Goal: Transaction & Acquisition: Purchase product/service

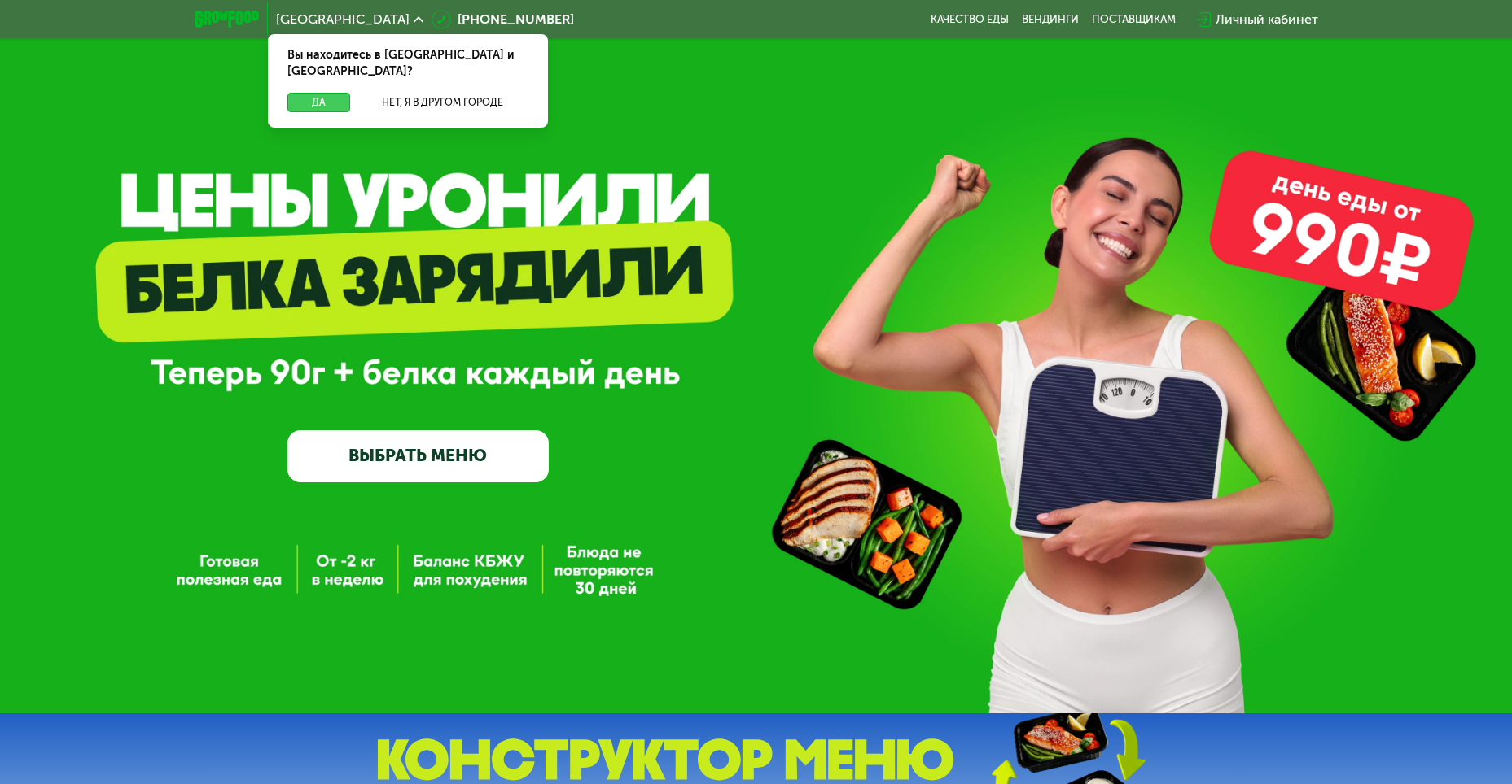
click at [296, 94] on button "Да" at bounding box center [318, 102] width 62 height 20
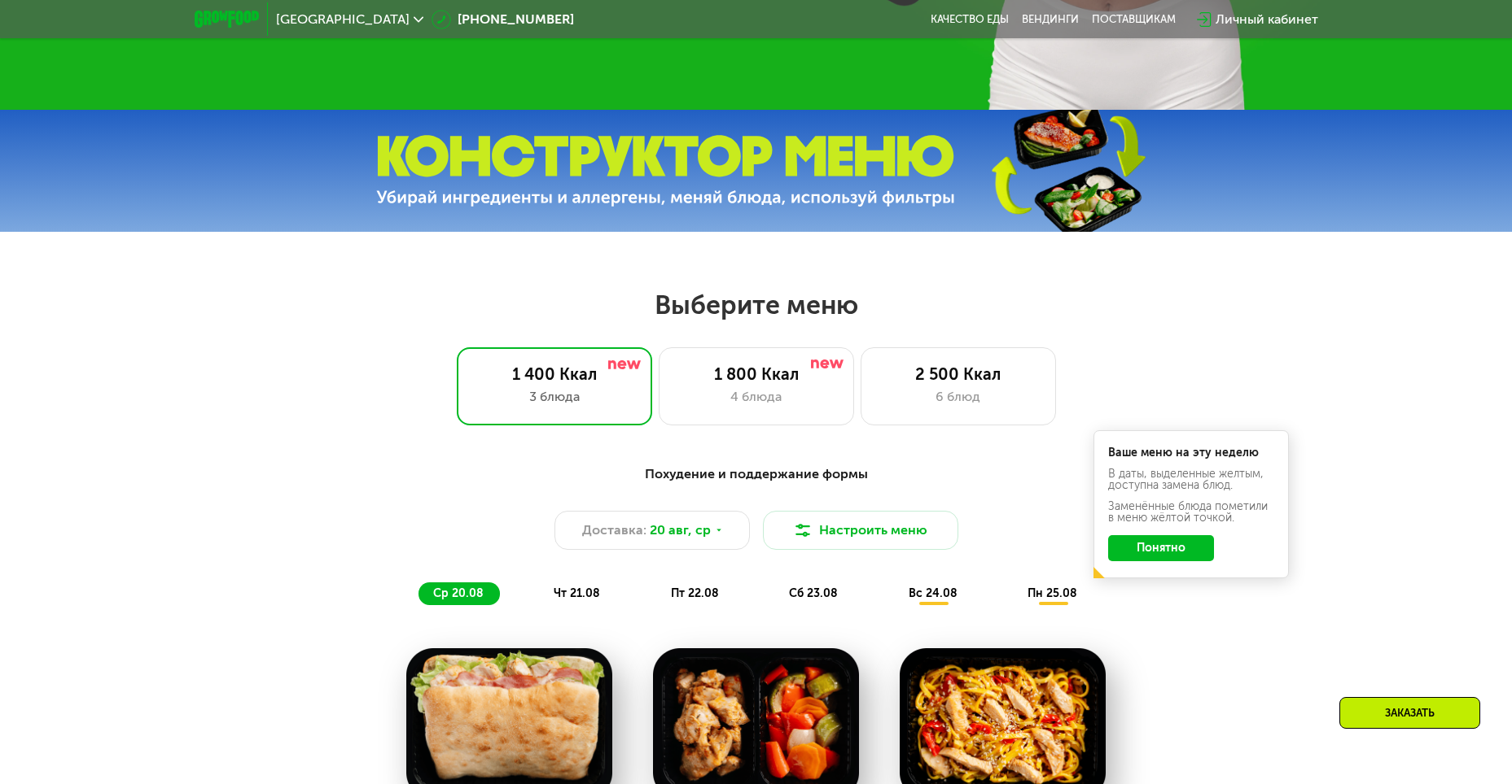
scroll to position [326, 0]
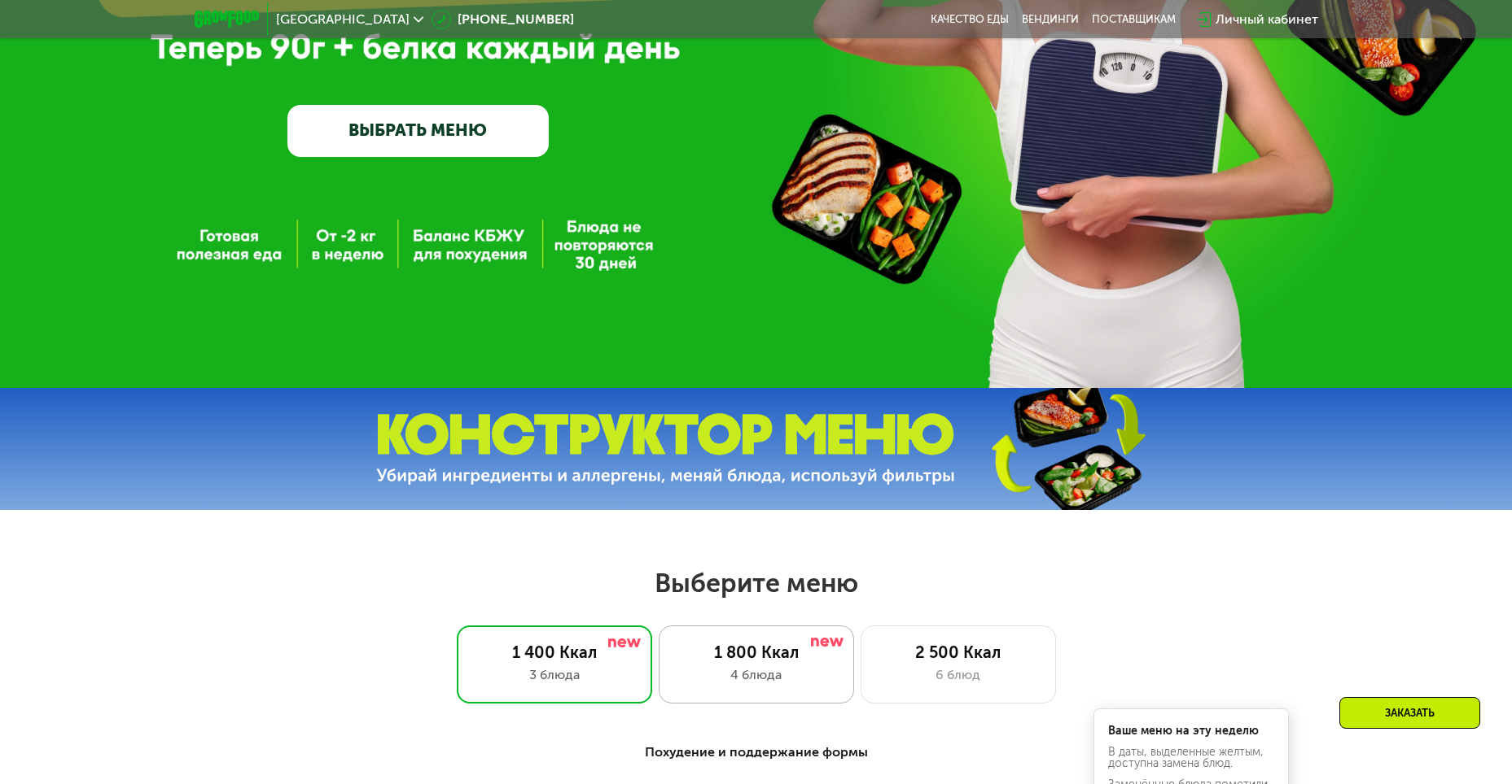
click at [743, 662] on div "1 800 Ккал" at bounding box center [756, 652] width 161 height 20
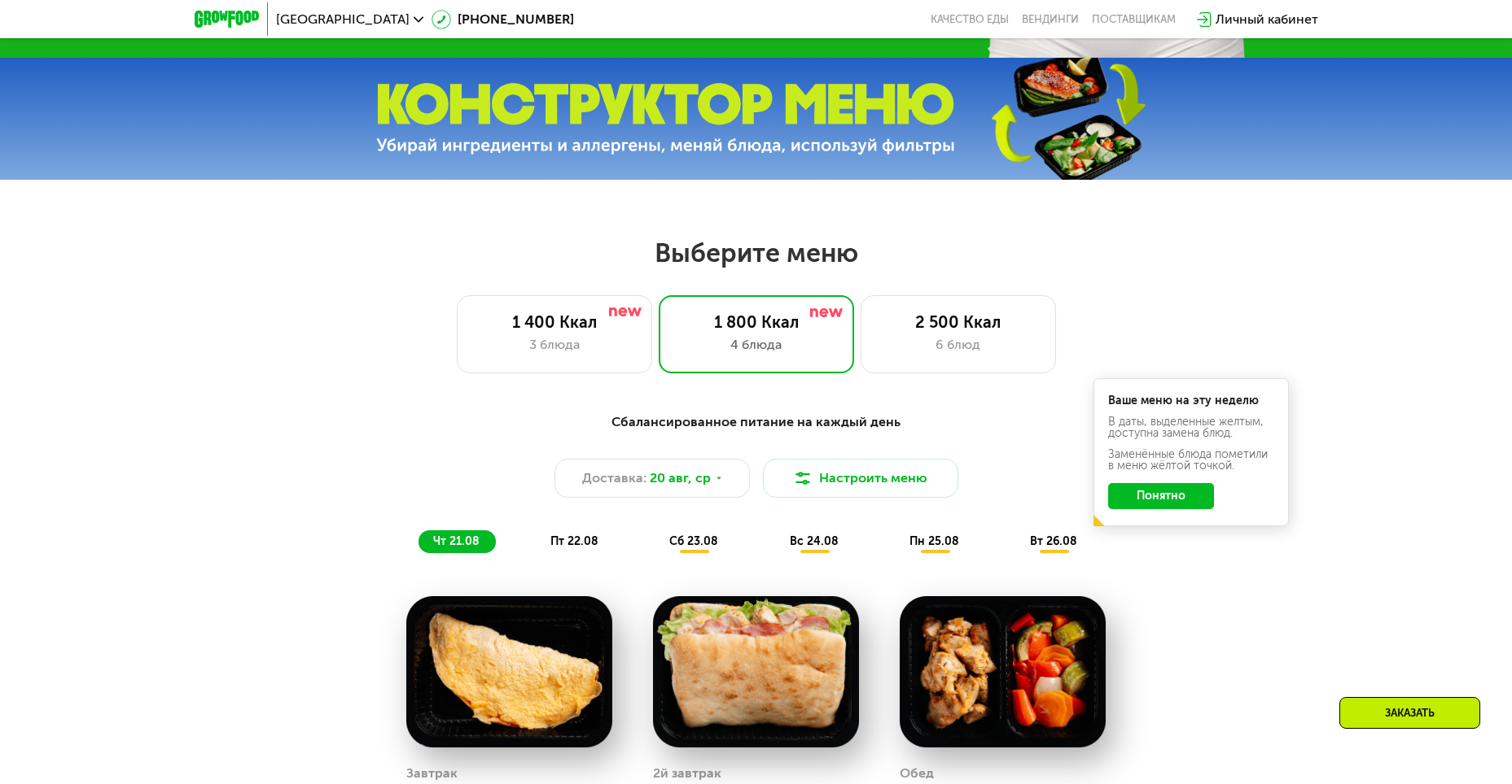
scroll to position [651, 0]
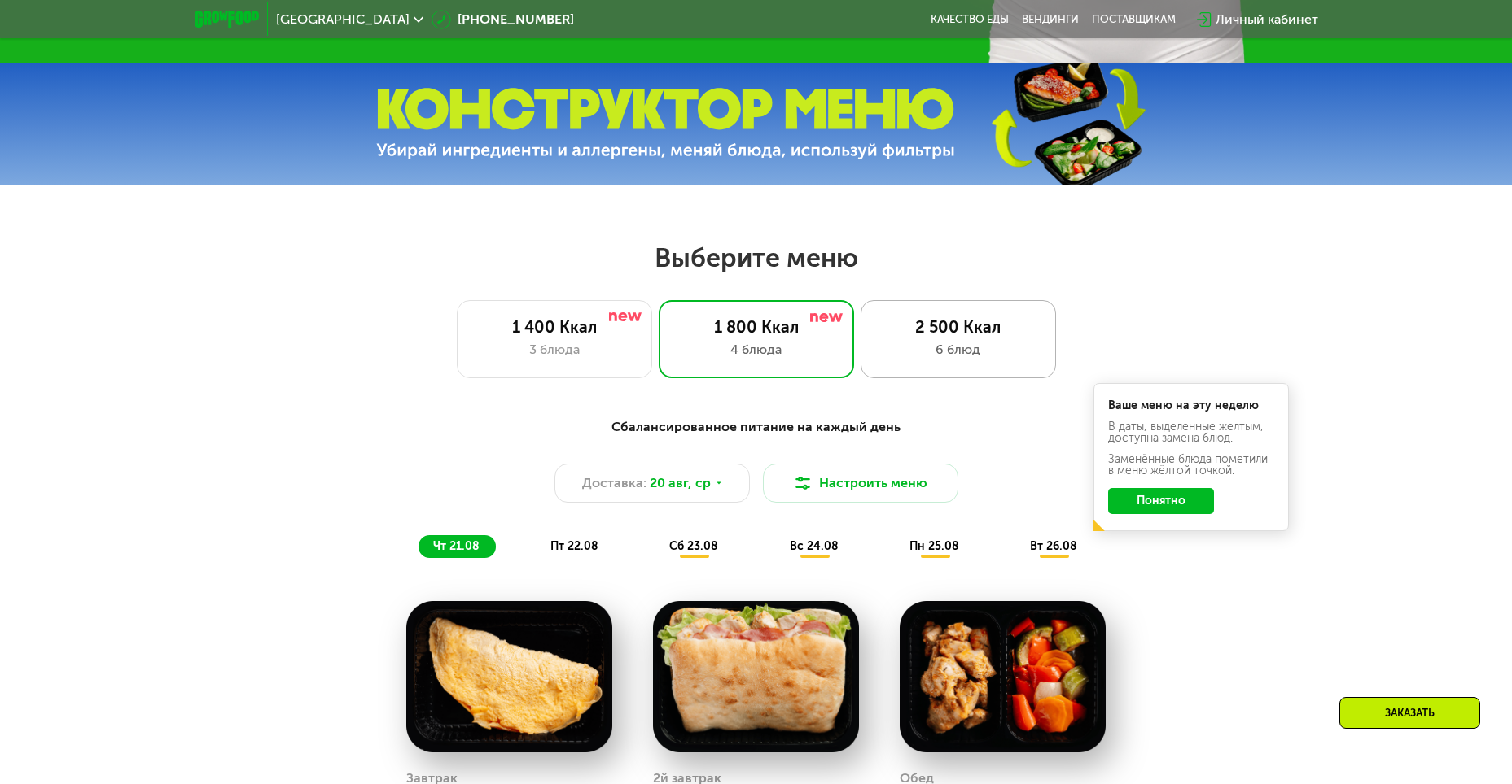
click at [947, 352] on div "6 блюд" at bounding box center [958, 349] width 161 height 20
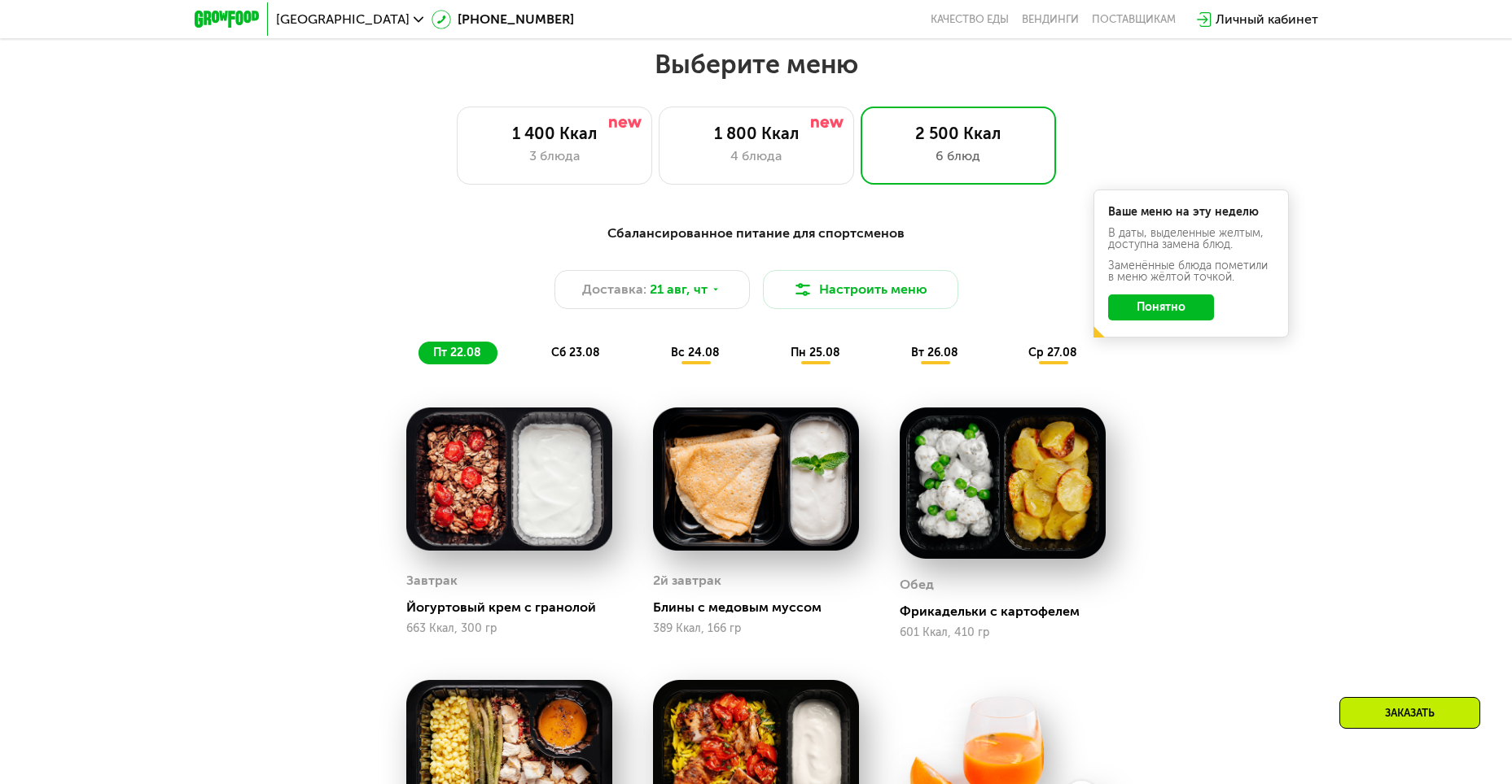
scroll to position [814, 0]
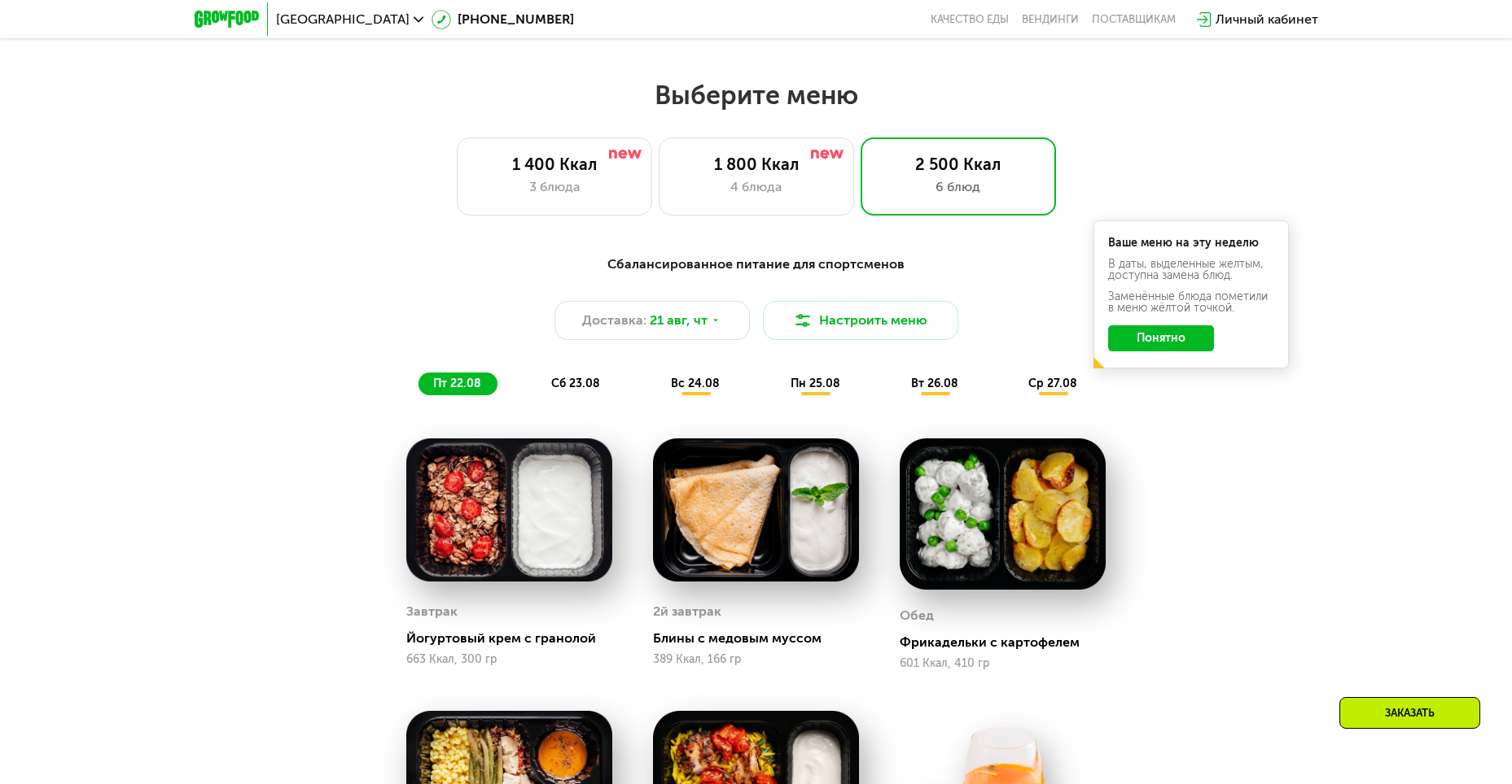
click at [592, 386] on span "сб 23.08" at bounding box center [576, 384] width 48 height 14
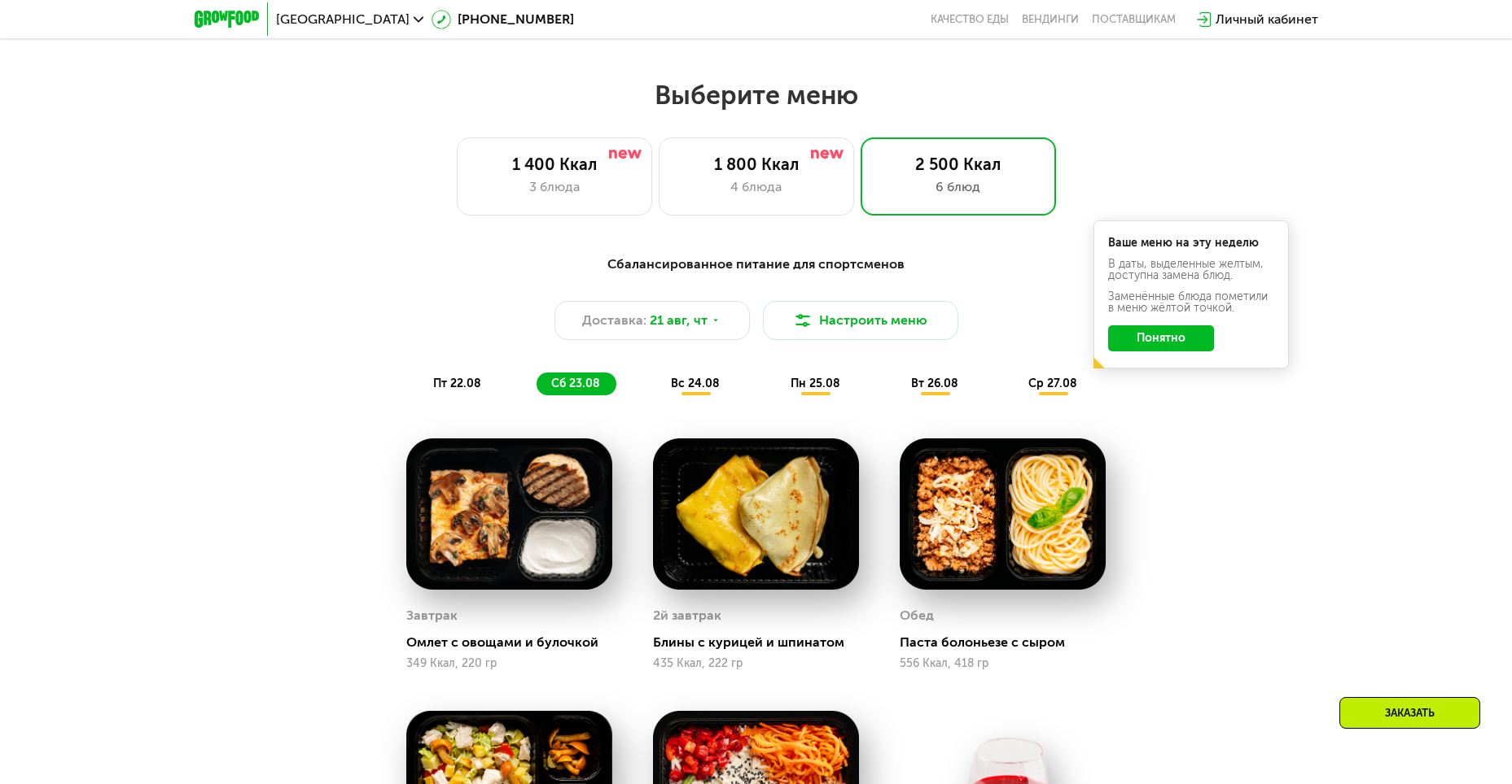
click at [694, 390] on span "вс 24.08" at bounding box center [695, 384] width 48 height 14
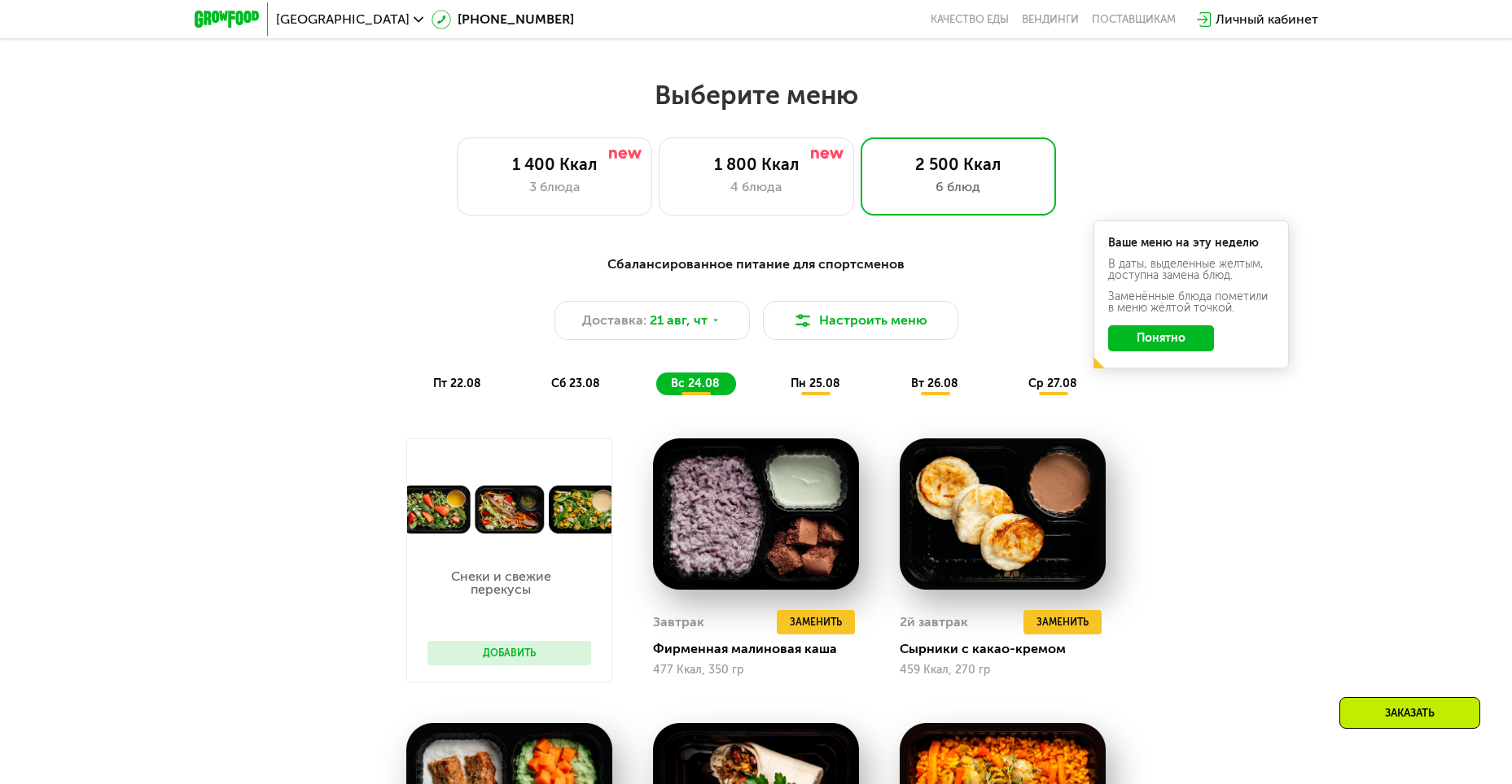
click at [600, 389] on span "сб 23.08" at bounding box center [576, 384] width 48 height 14
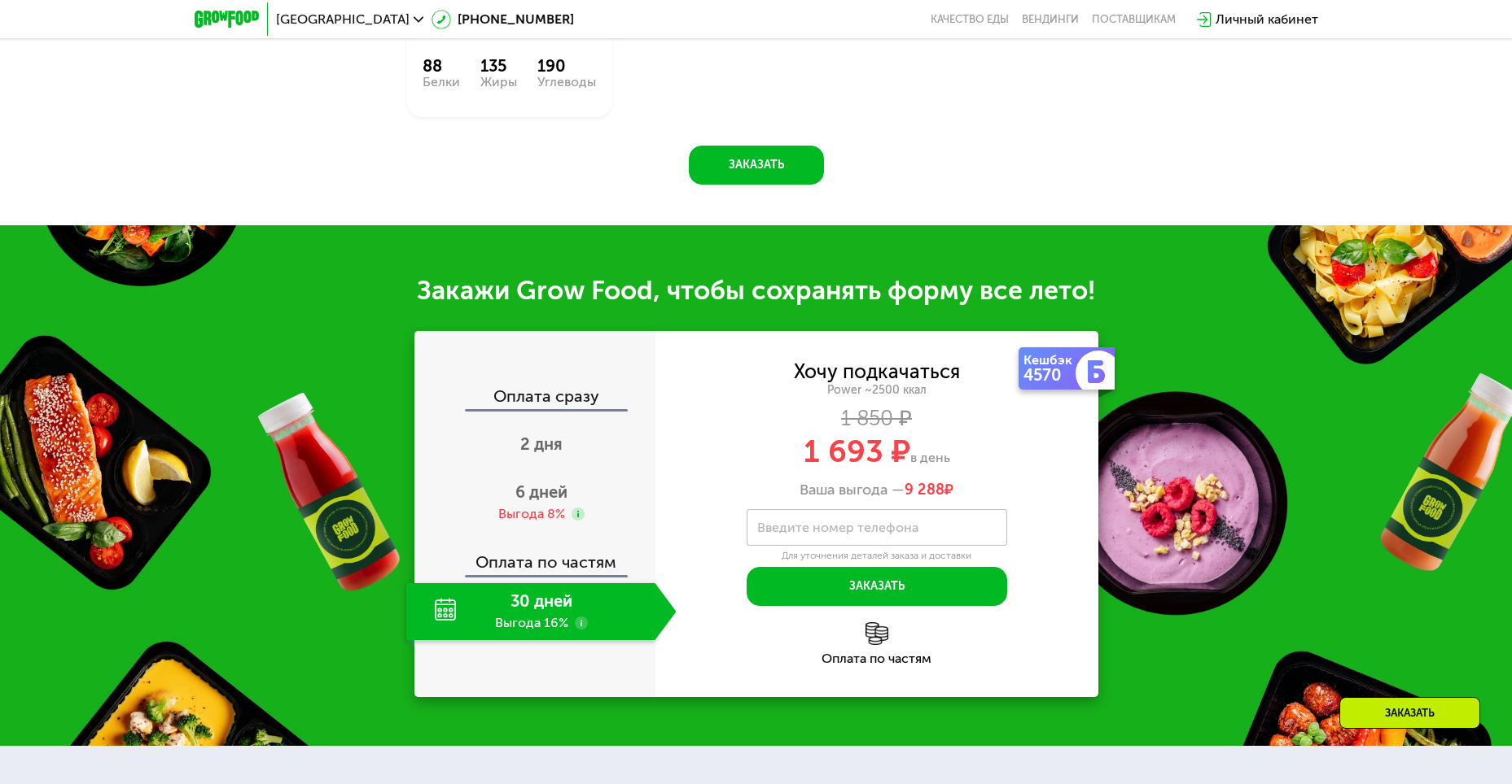
scroll to position [2034, 0]
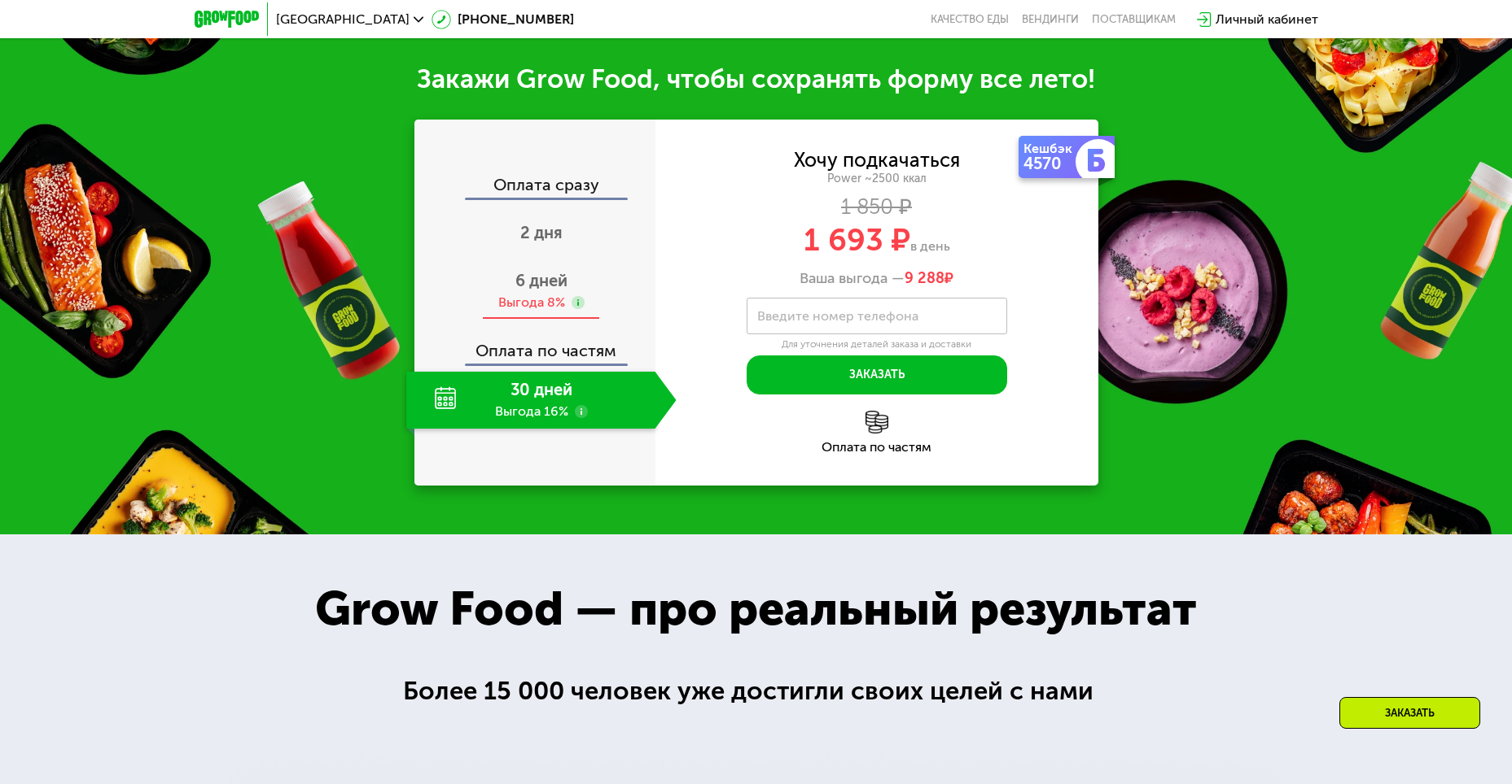
click at [509, 289] on div "6 дней Выгода 8%" at bounding box center [541, 291] width 270 height 57
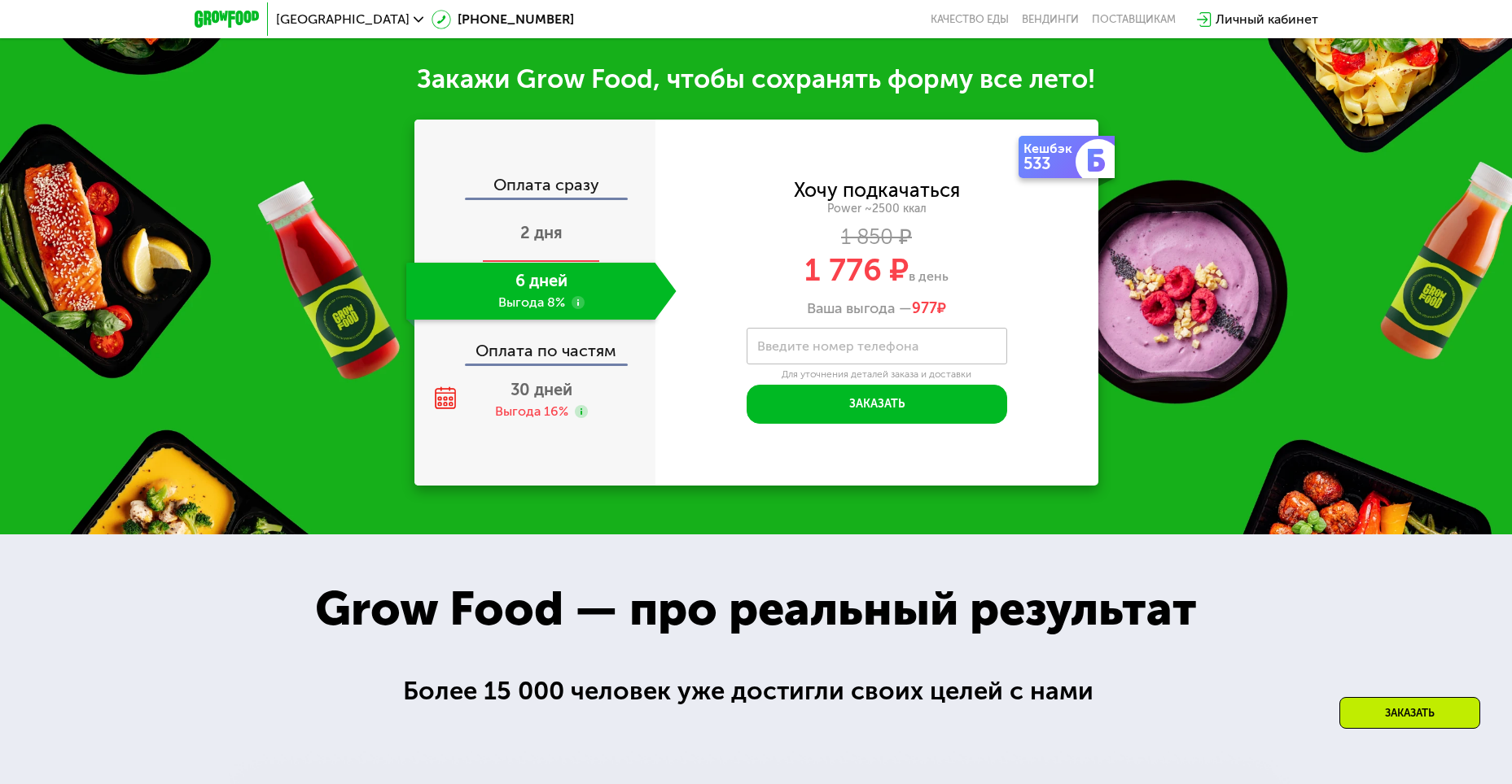
click at [552, 230] on span "2 дня" at bounding box center [540, 232] width 42 height 20
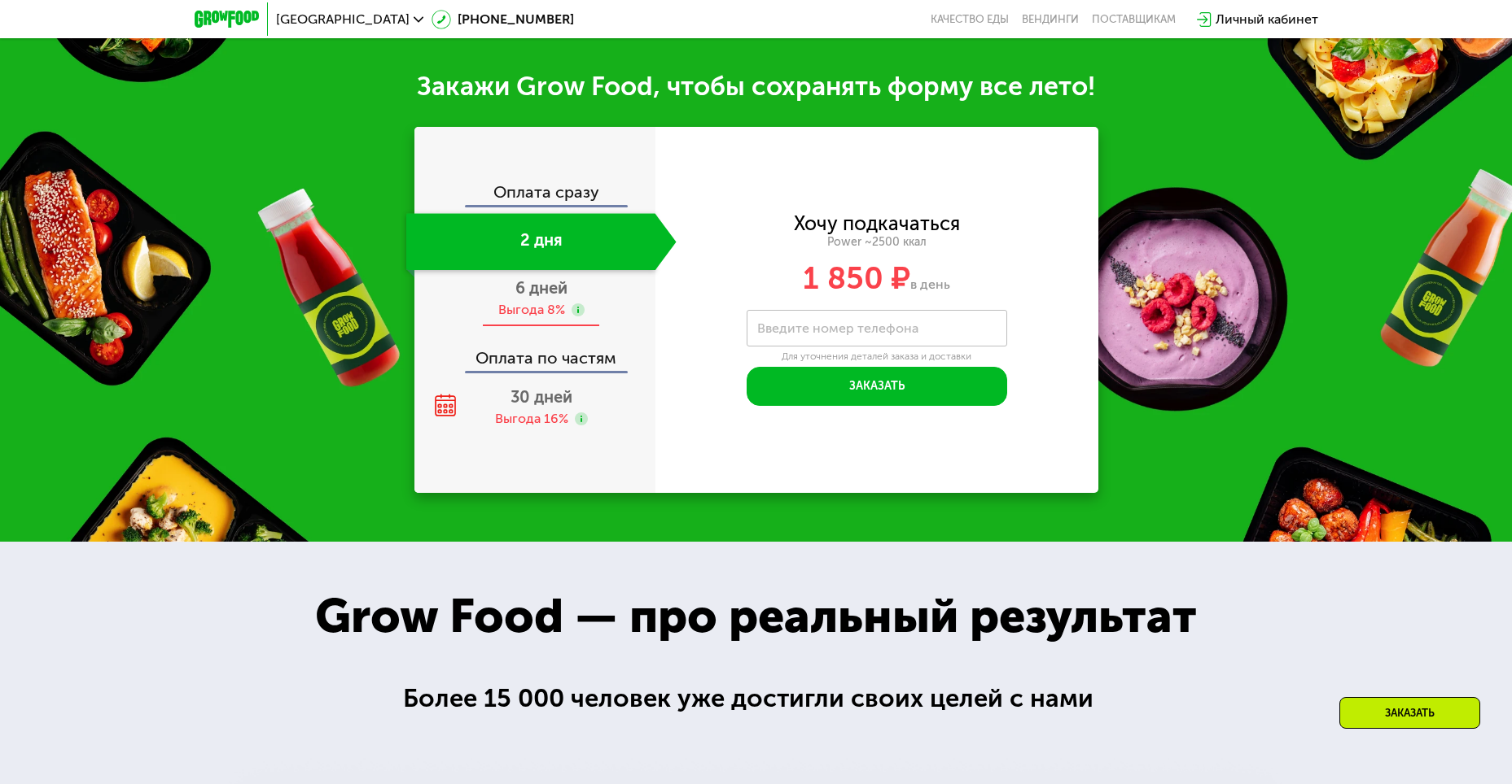
click at [550, 290] on span "6 дней" at bounding box center [541, 288] width 52 height 20
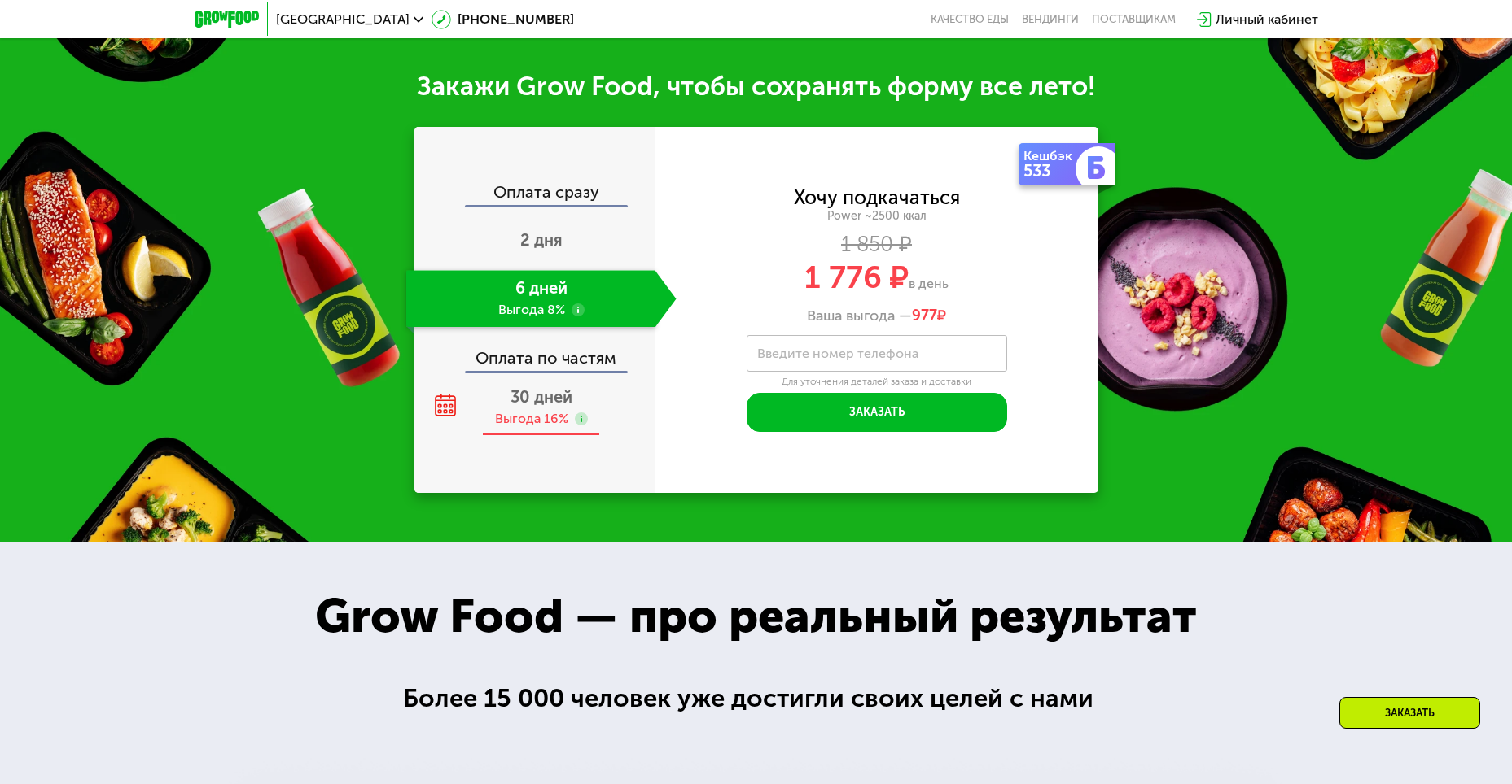
click at [541, 392] on span "30 дней" at bounding box center [541, 397] width 61 height 20
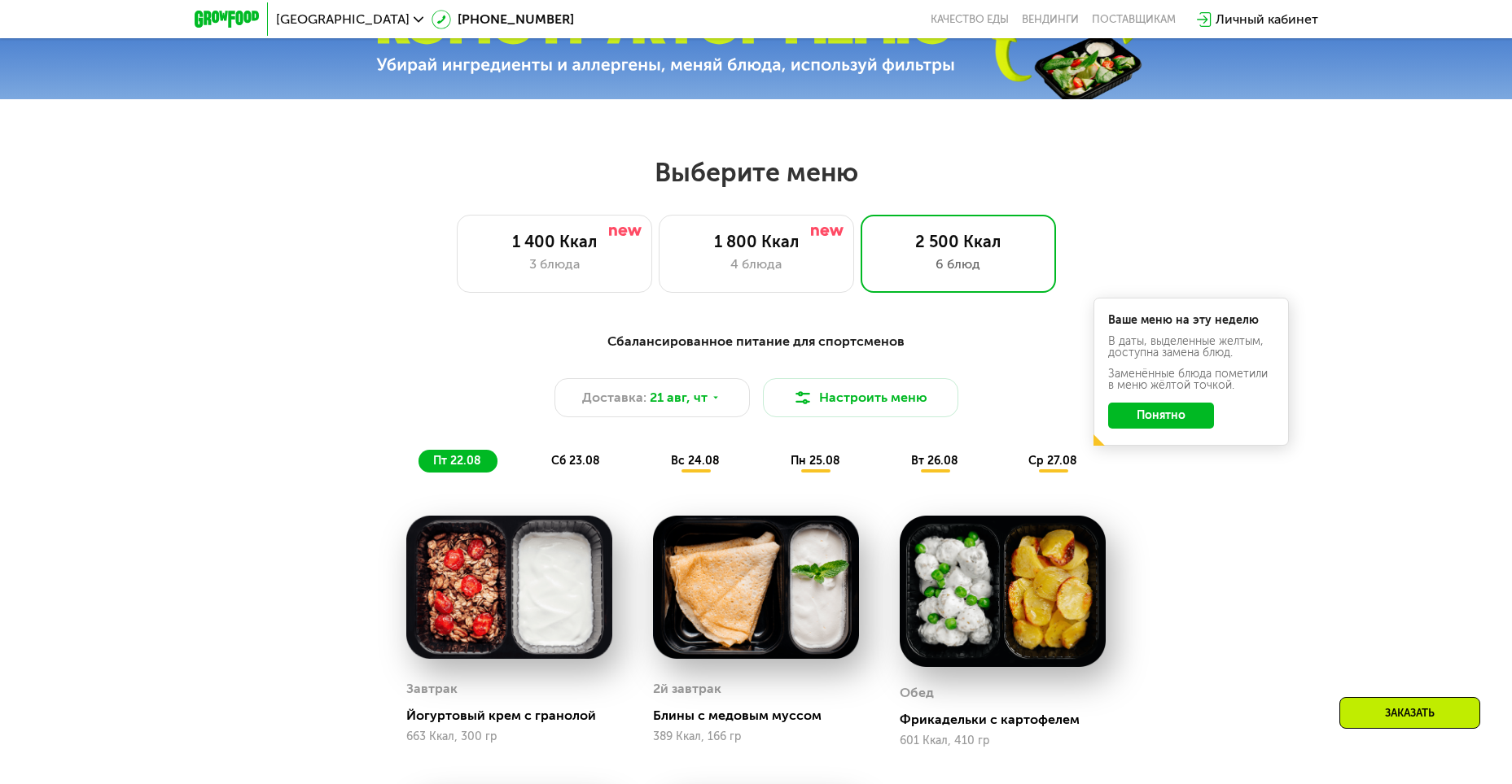
scroll to position [733, 0]
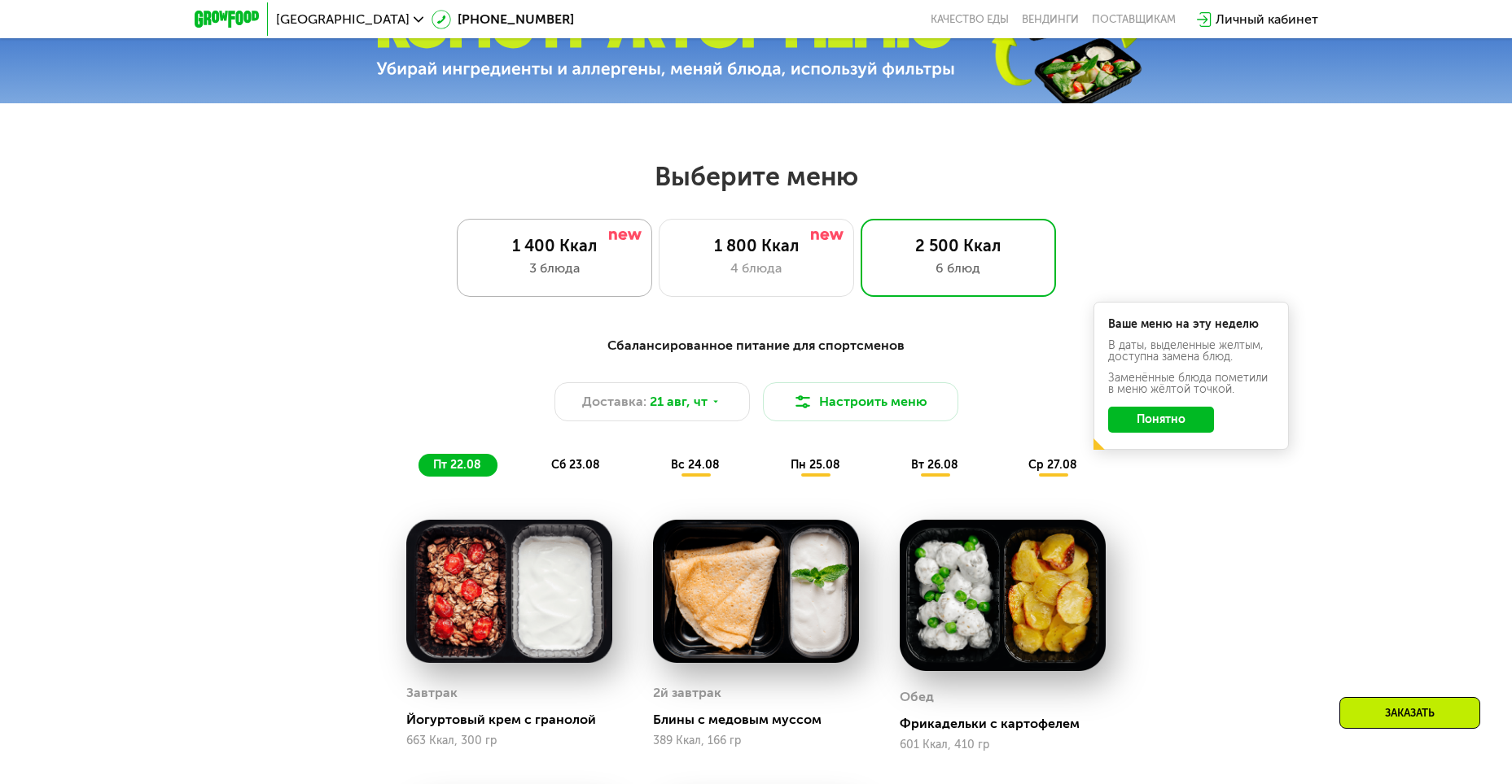
click at [547, 277] on div "3 блюда" at bounding box center [554, 268] width 161 height 20
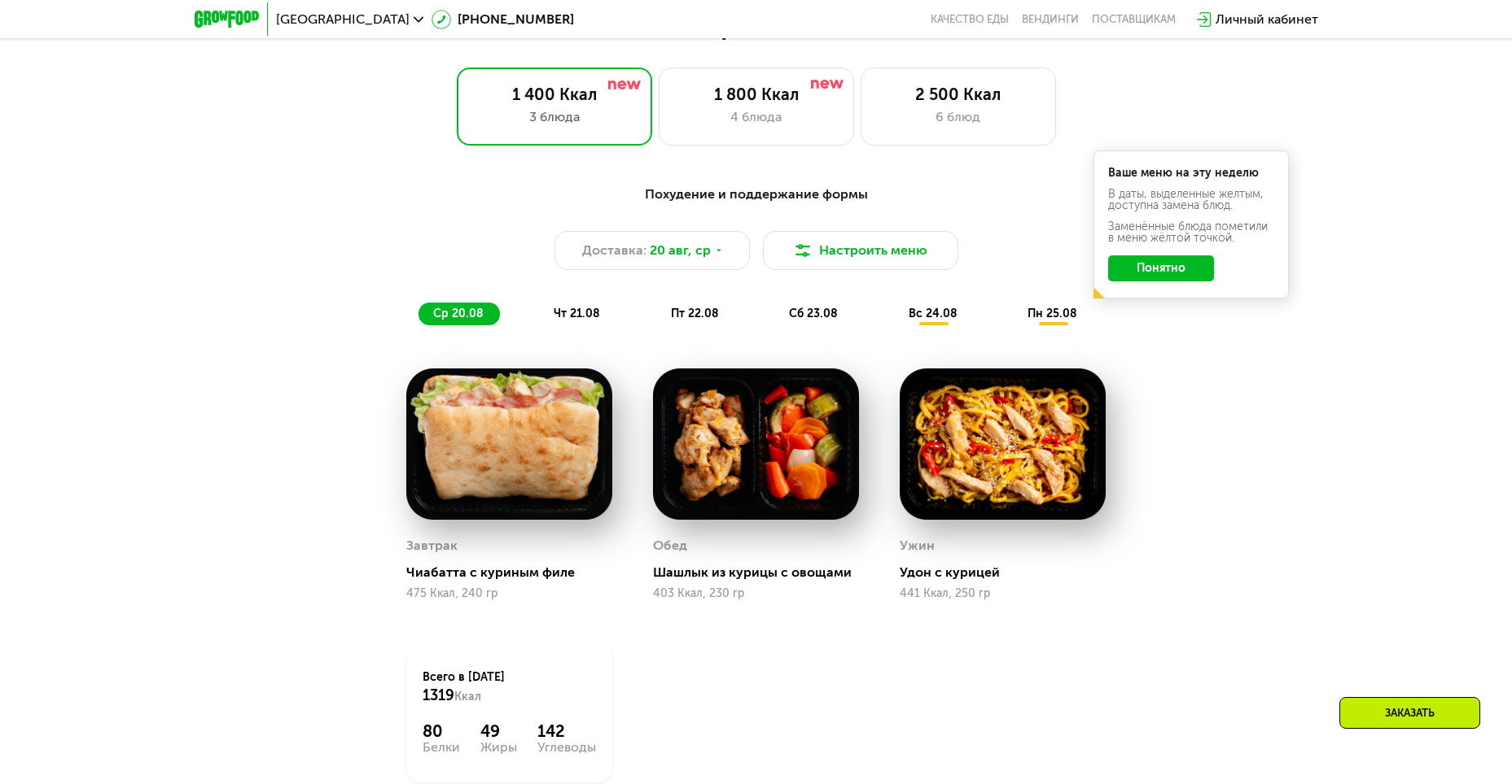
scroll to position [651, 0]
